Goal: Task Accomplishment & Management: Use online tool/utility

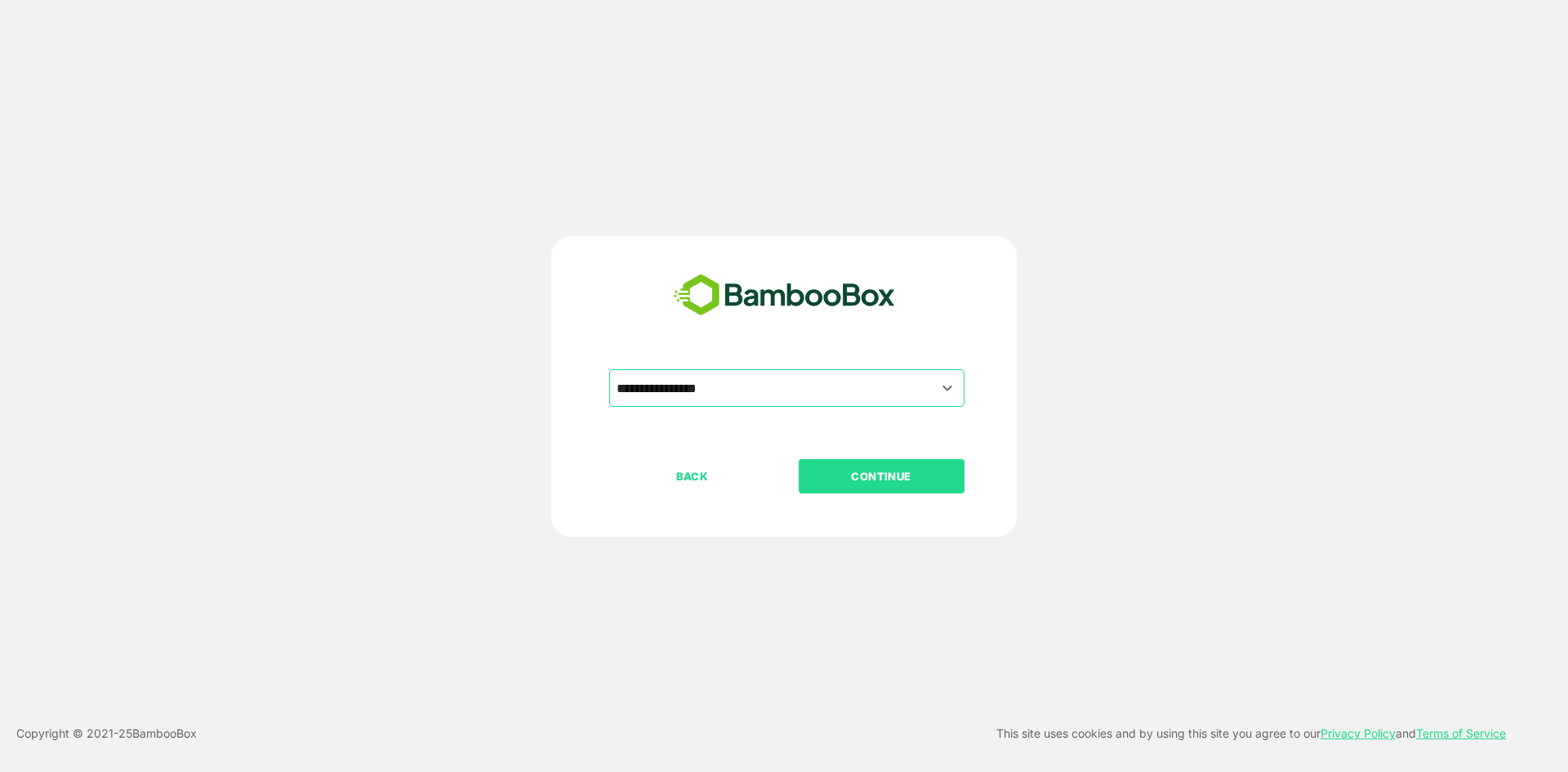
click at [833, 471] on p "CONTINUE" at bounding box center [881, 475] width 163 height 18
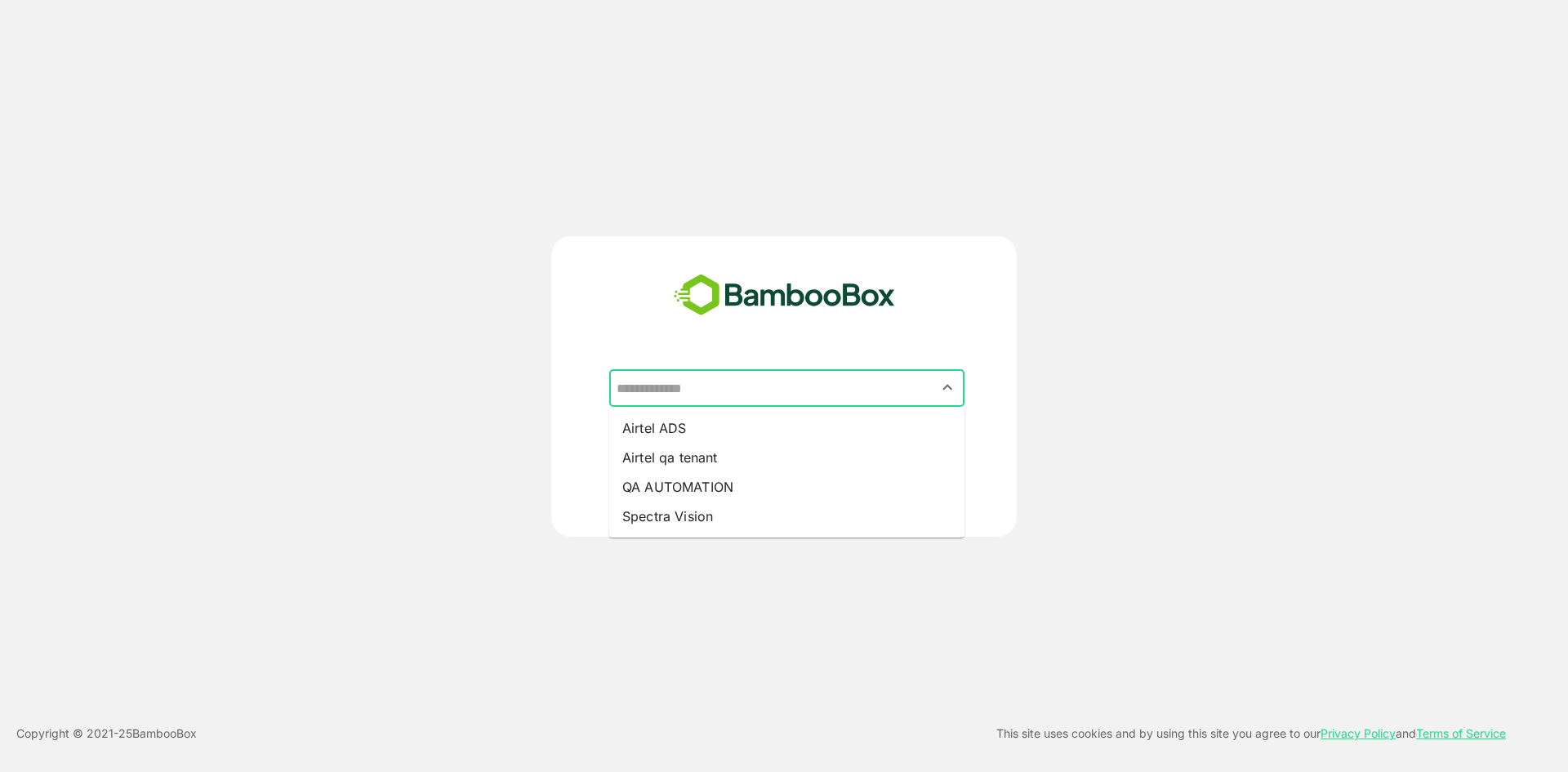
click at [817, 378] on input "text" at bounding box center [787, 387] width 349 height 31
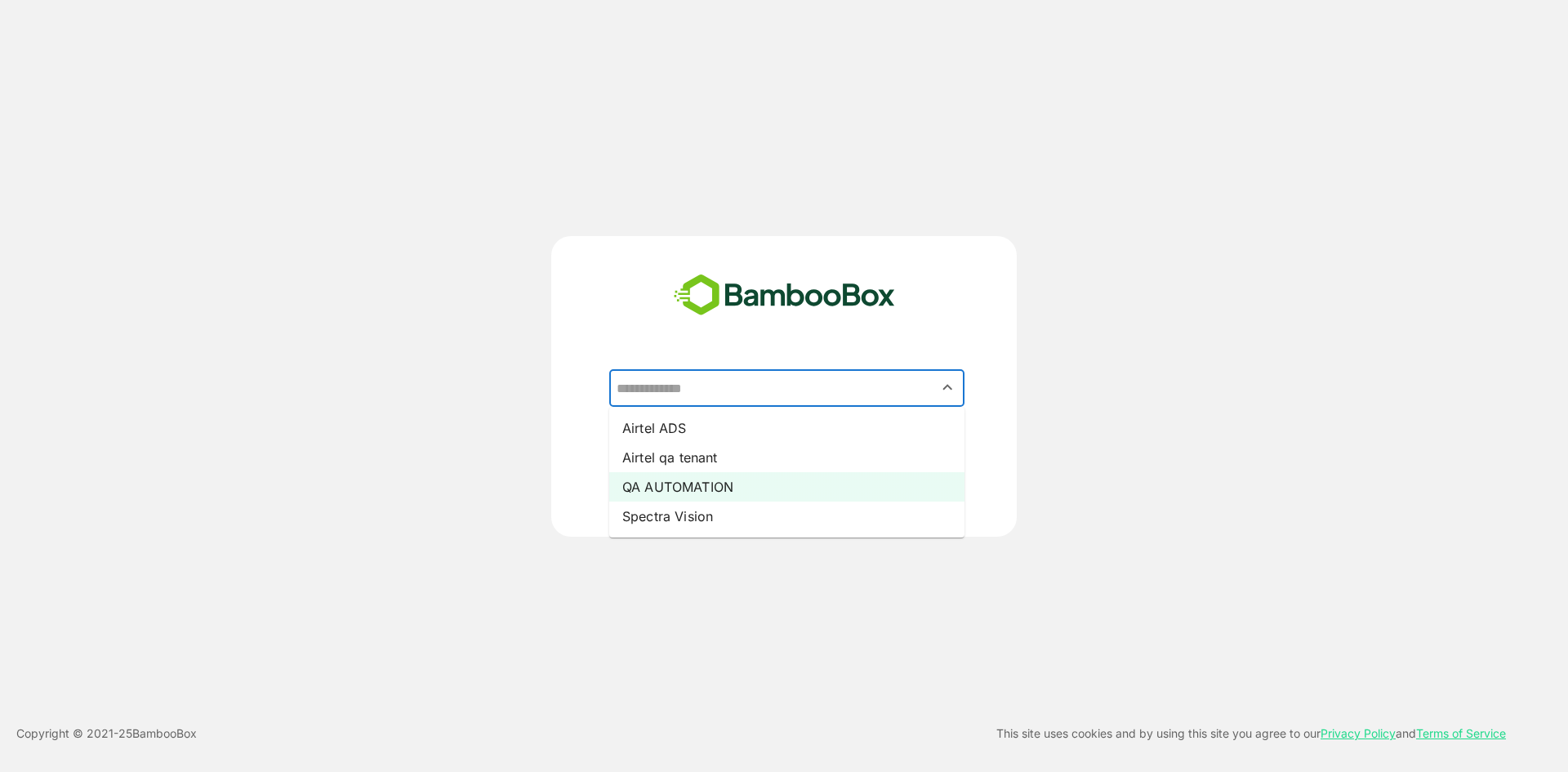
drag, startPoint x: 721, startPoint y: 460, endPoint x: 885, endPoint y: 498, distance: 168.3
click at [885, 498] on ul "Airtel ADS Airtel qa tenant QA AUTOMATION Spectra Vision" at bounding box center [787, 472] width 356 height 130
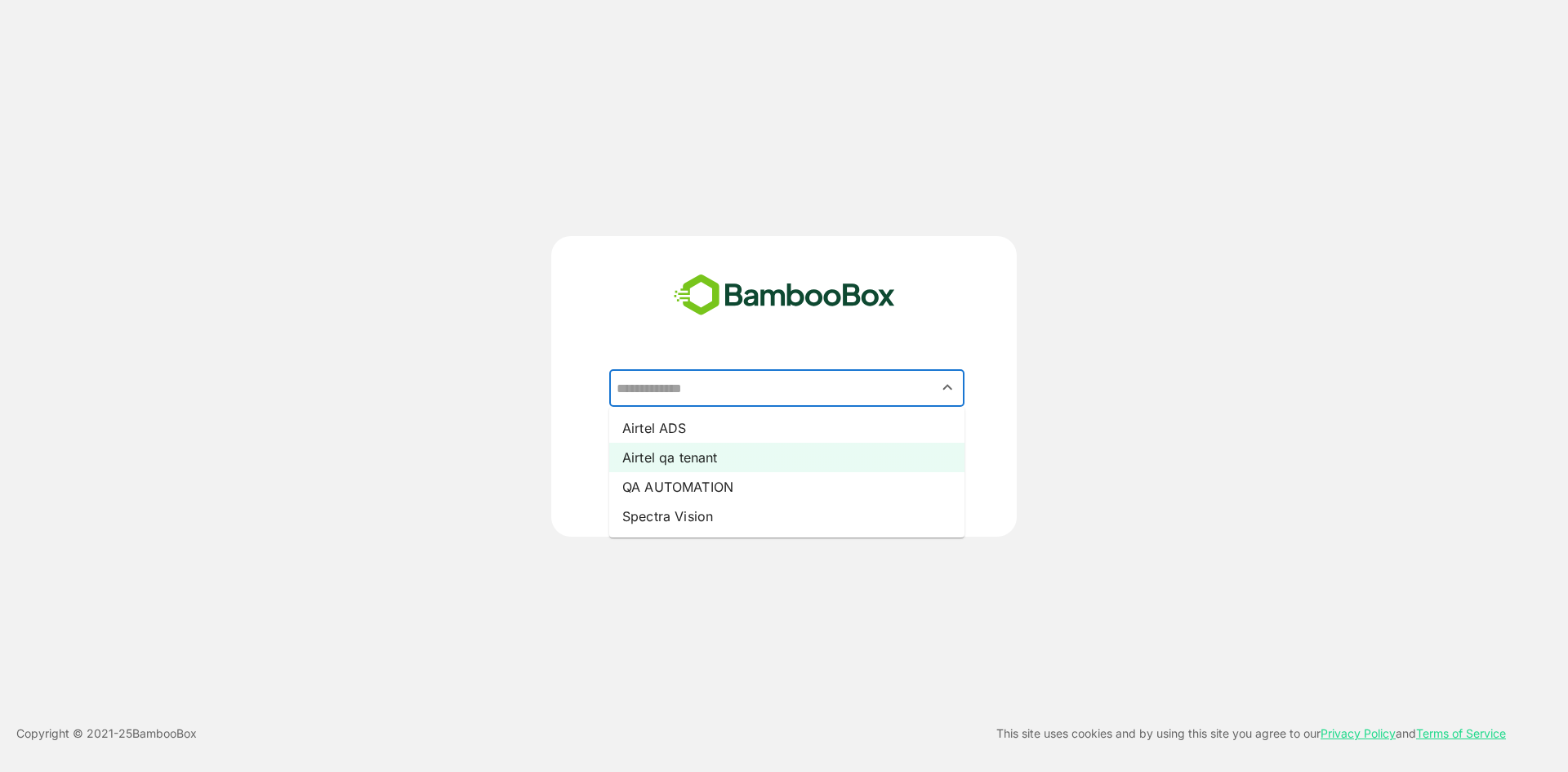
click at [759, 447] on li "Airtel qa tenant" at bounding box center [787, 457] width 356 height 29
type input "**********"
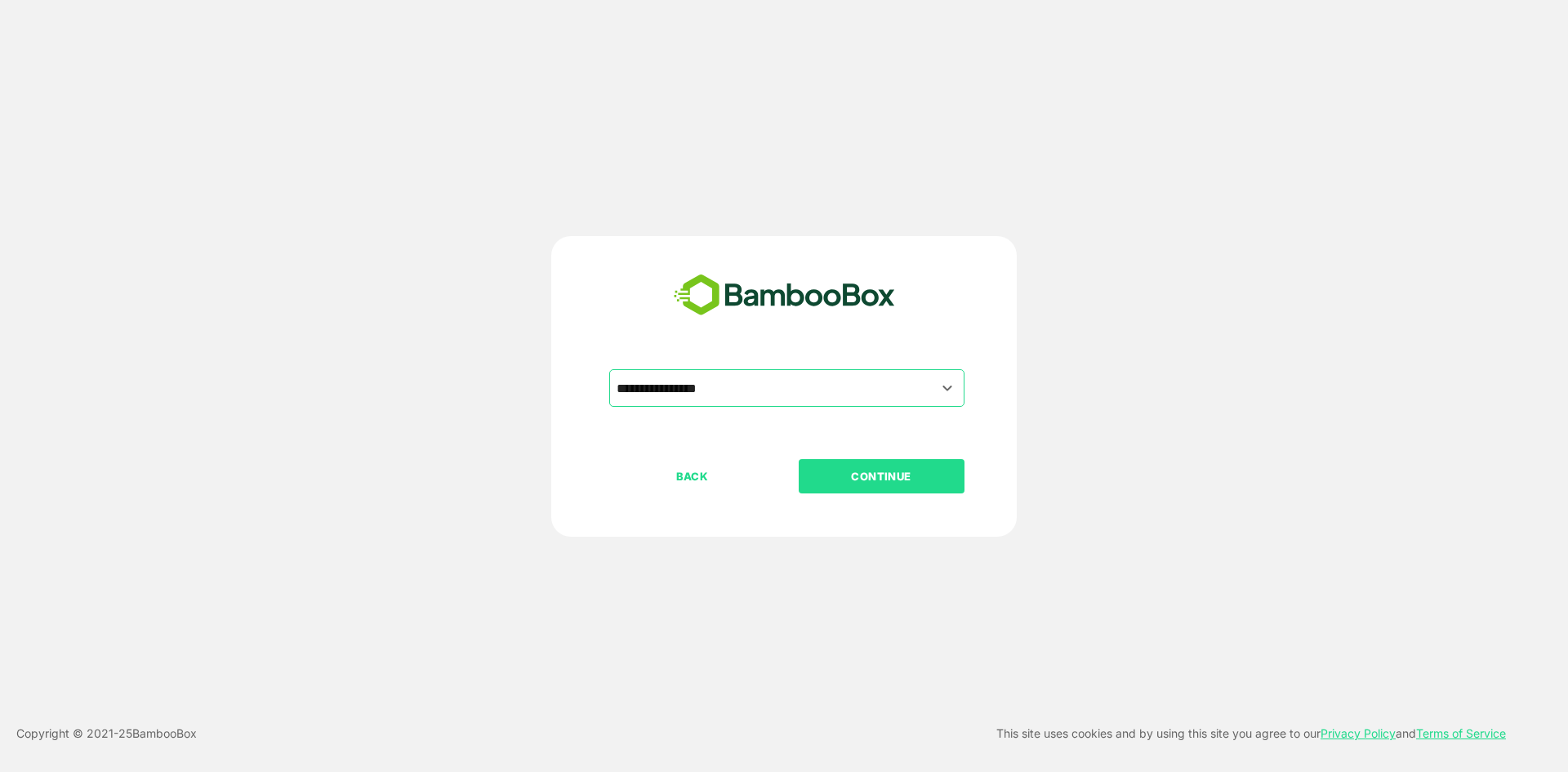
click at [881, 475] on p "CONTINUE" at bounding box center [881, 475] width 163 height 18
